Goal: Transaction & Acquisition: Purchase product/service

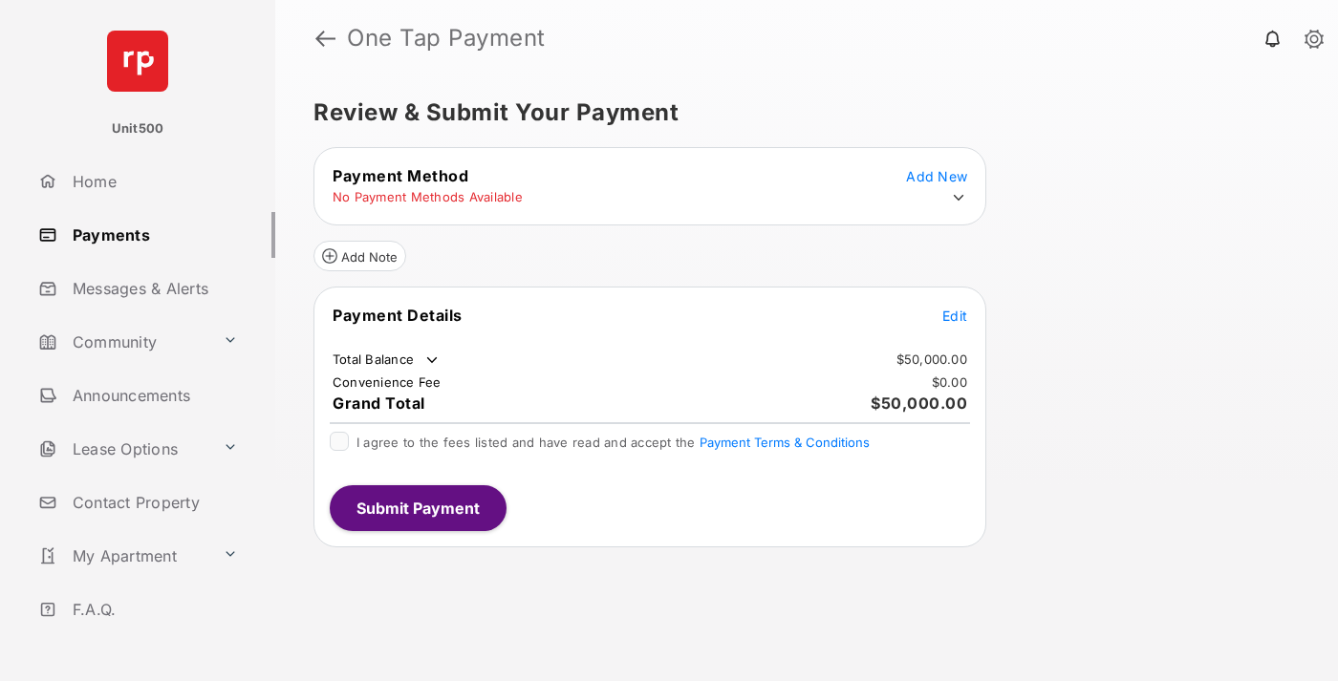
click at [955, 315] on span "Edit" at bounding box center [954, 316] width 25 height 16
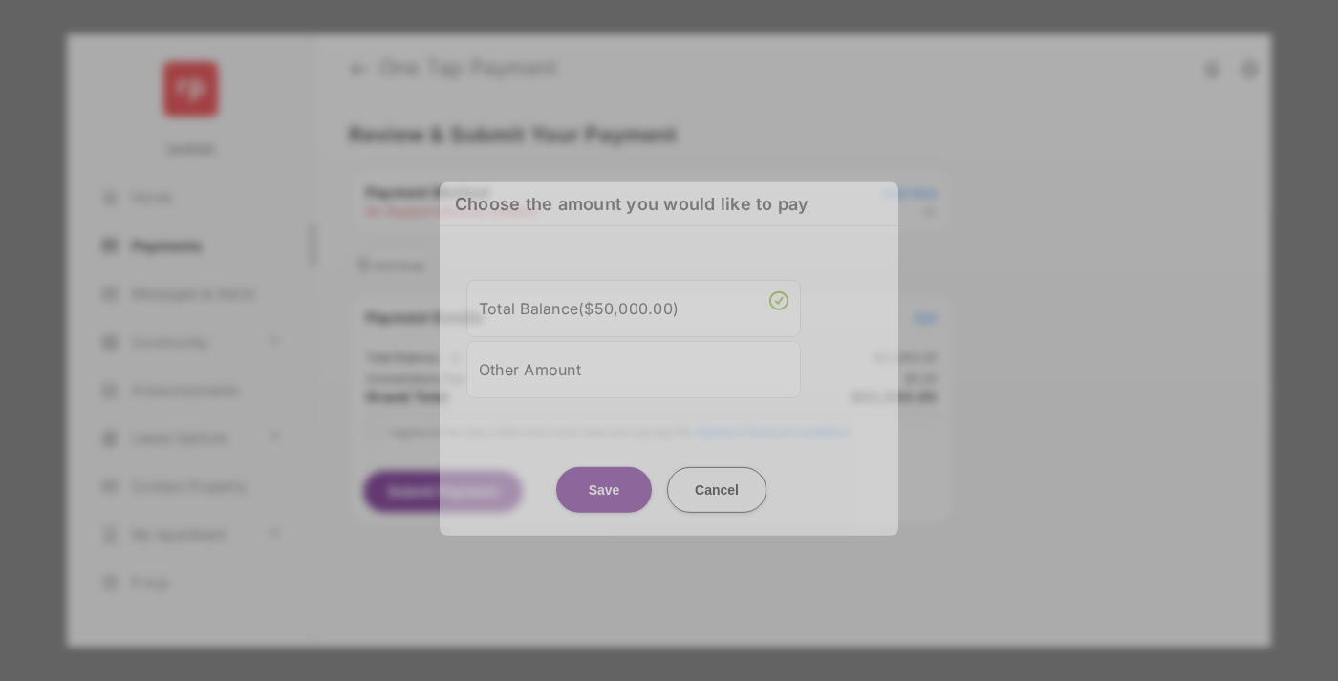
click at [634, 369] on div "Other Amount" at bounding box center [634, 369] width 310 height 32
type input "****"
click at [604, 505] on button "Save" at bounding box center [604, 489] width 96 height 46
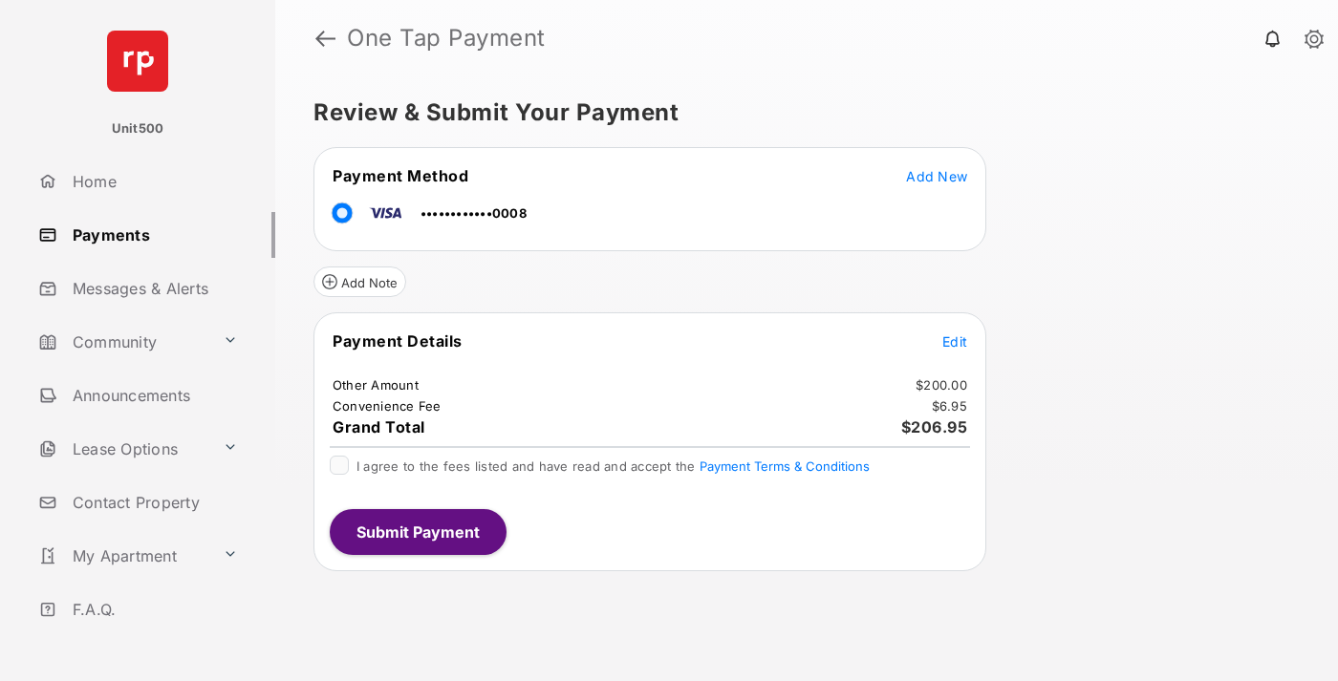
click at [955, 341] on span "Edit" at bounding box center [954, 342] width 25 height 16
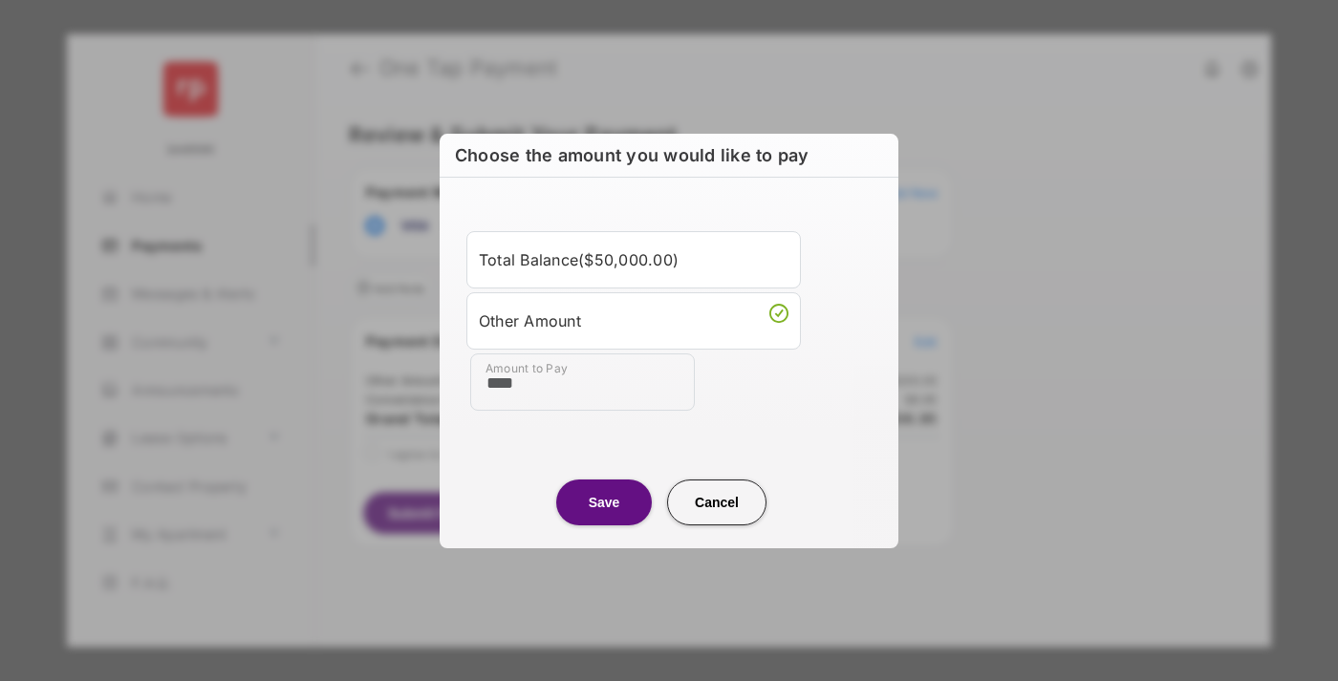
click at [604, 502] on button "Save" at bounding box center [604, 503] width 96 height 46
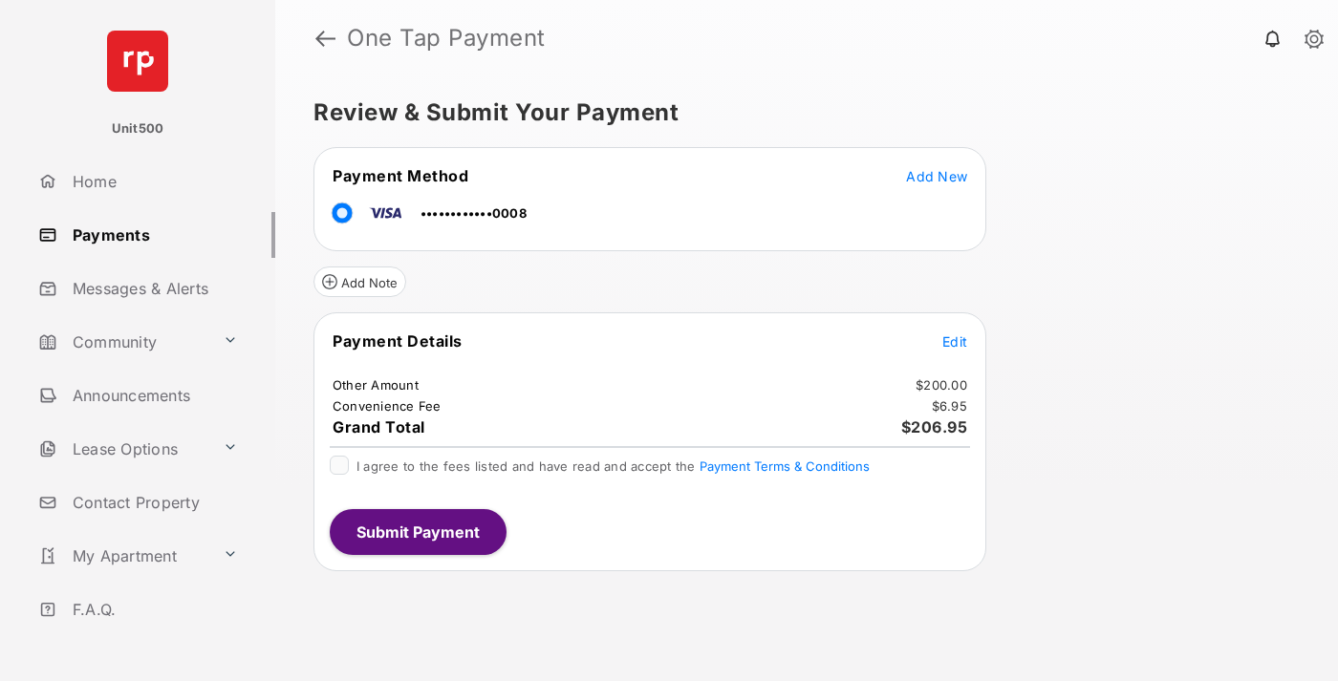
click at [417, 531] on button "Submit Payment" at bounding box center [418, 532] width 177 height 46
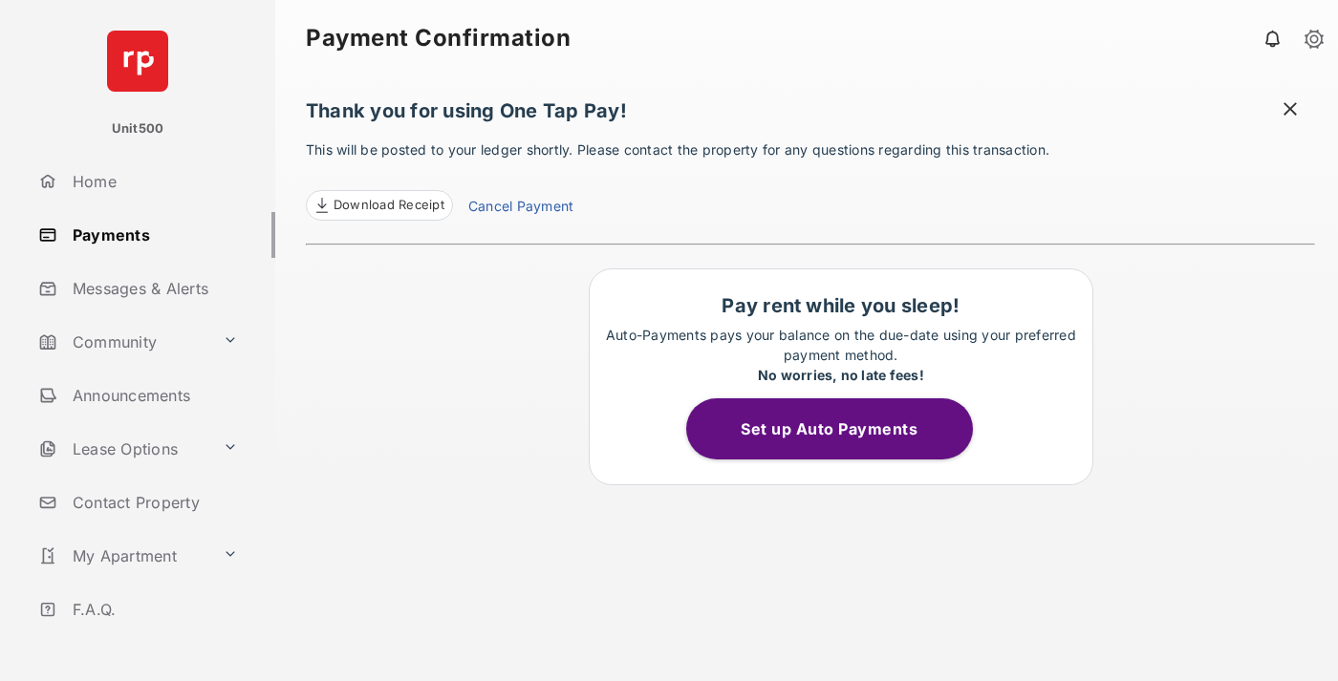
click at [1290, 111] on span at bounding box center [1290, 111] width 19 height 24
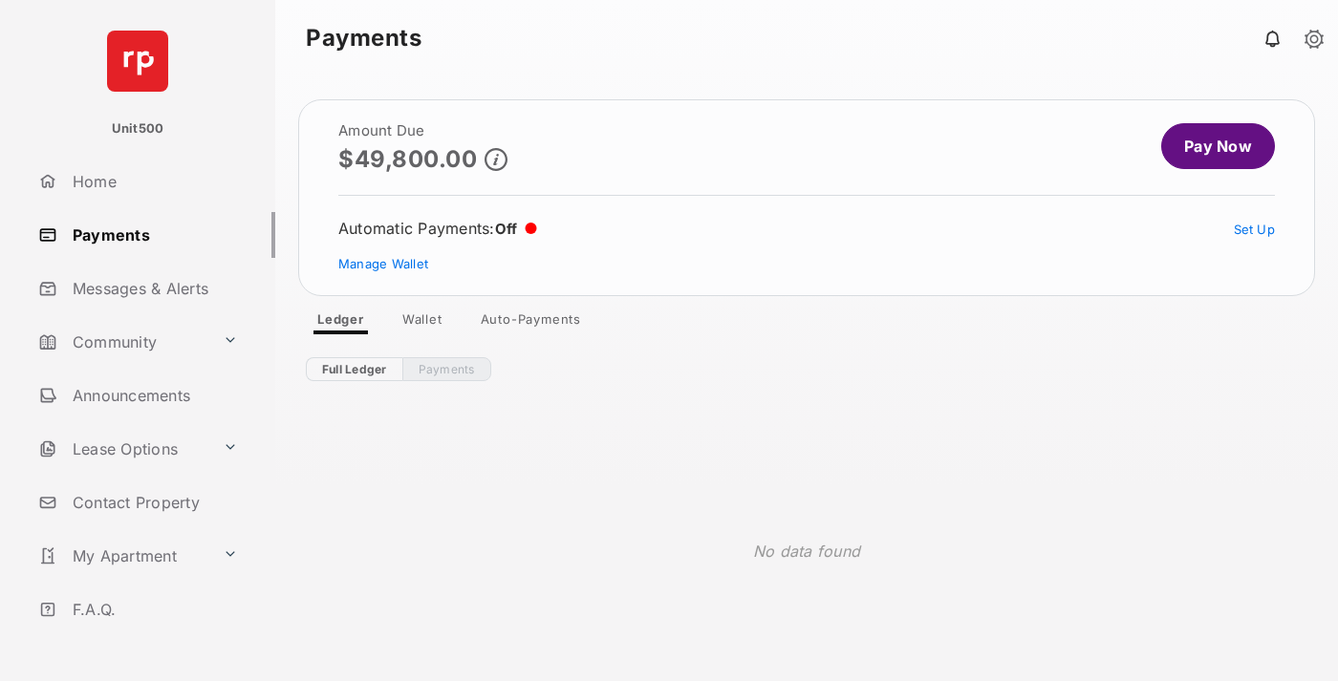
click at [383, 264] on link "Manage Wallet" at bounding box center [383, 263] width 90 height 15
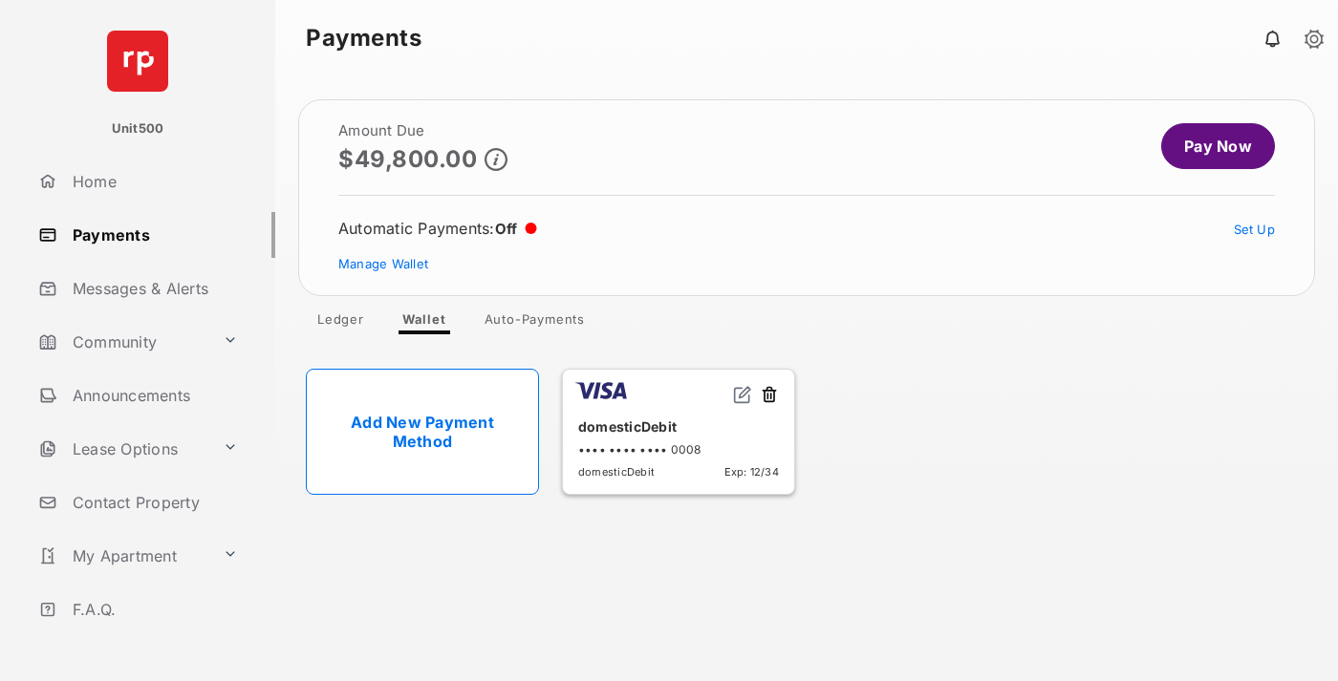
click at [769, 396] on button at bounding box center [769, 396] width 19 height 22
